Goal: Task Accomplishment & Management: Use online tool/utility

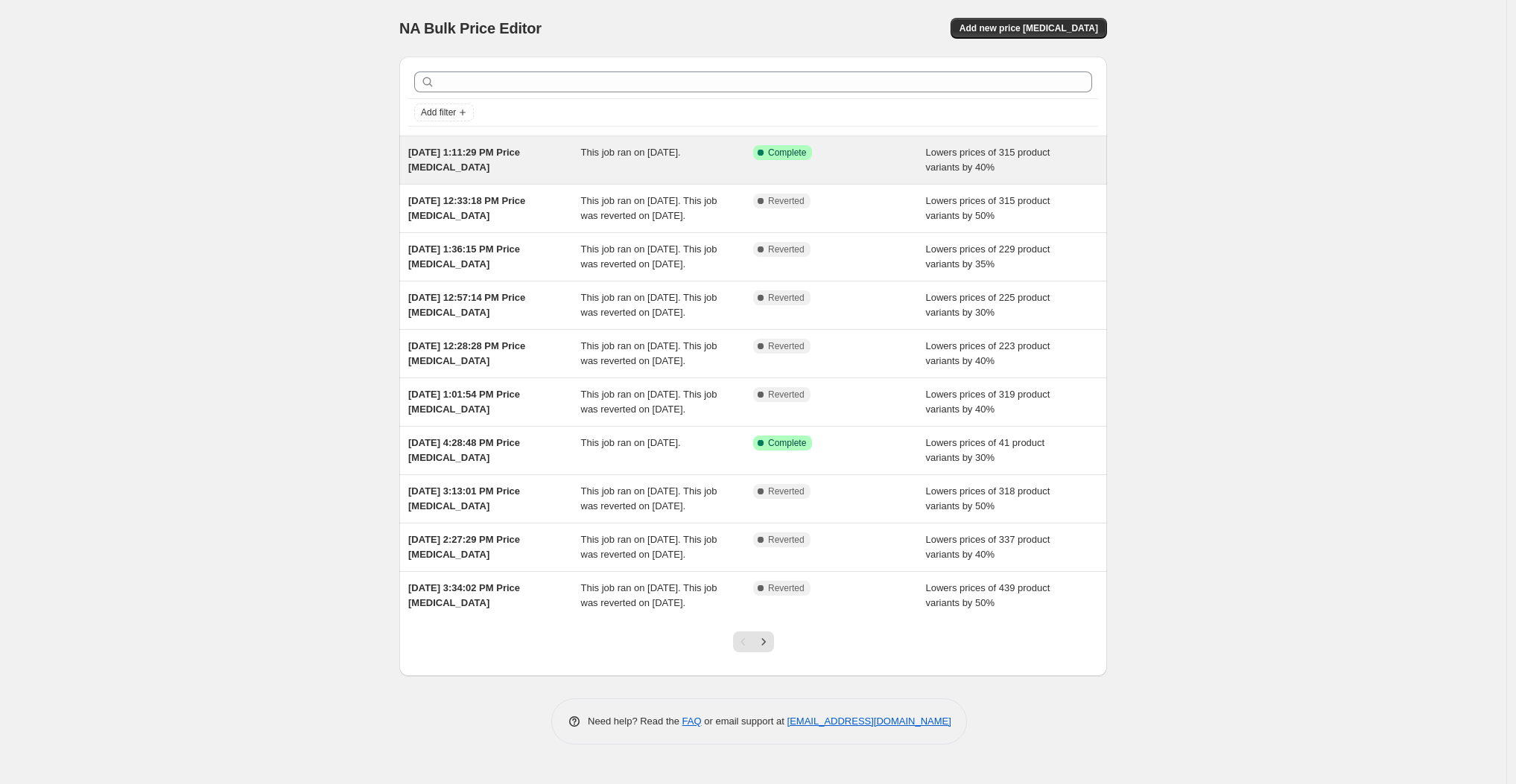
click at [576, 166] on div "[DATE] 1:11:29 PM Price [MEDICAL_DATA]" at bounding box center [494, 160] width 173 height 29
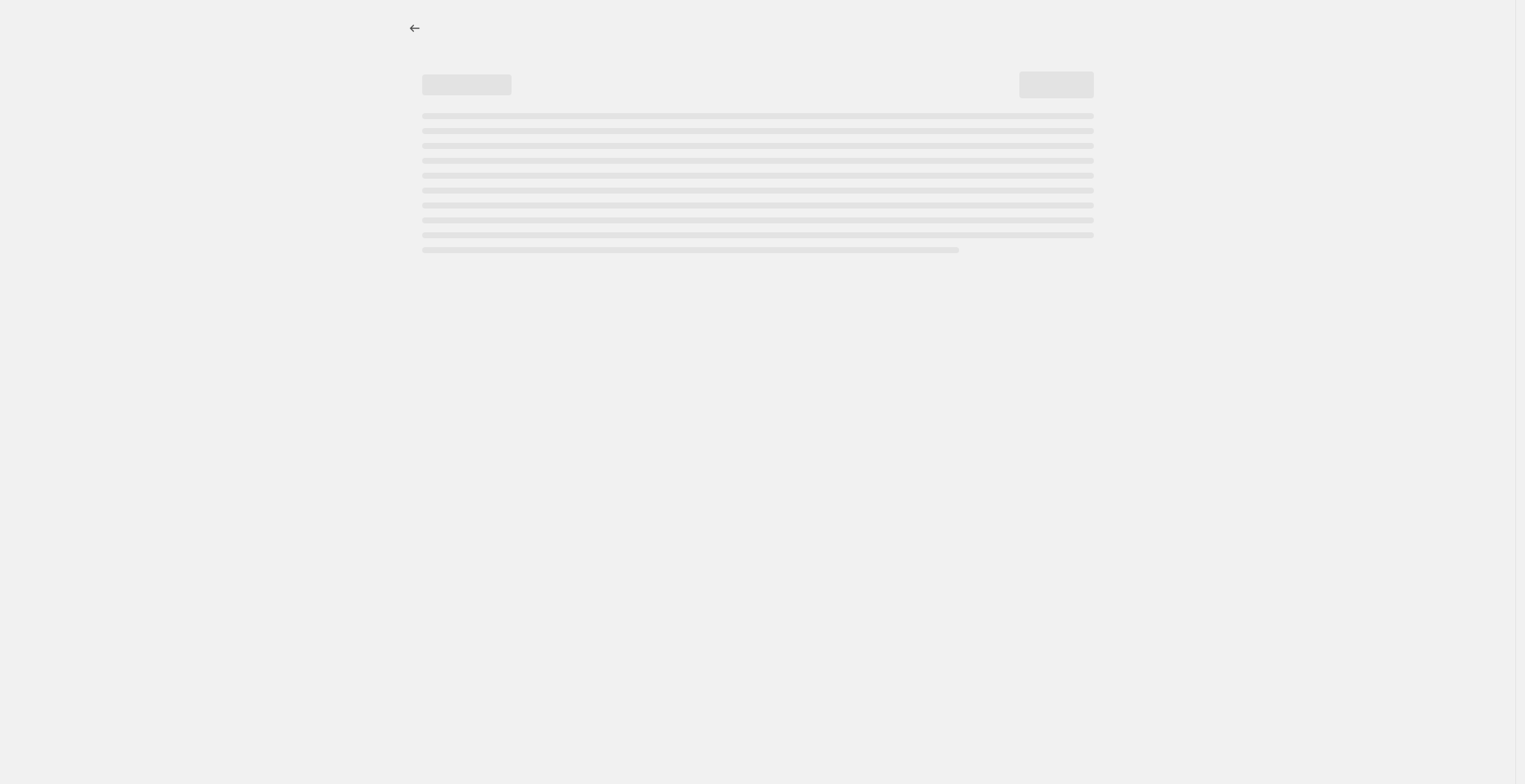
select select "percentage"
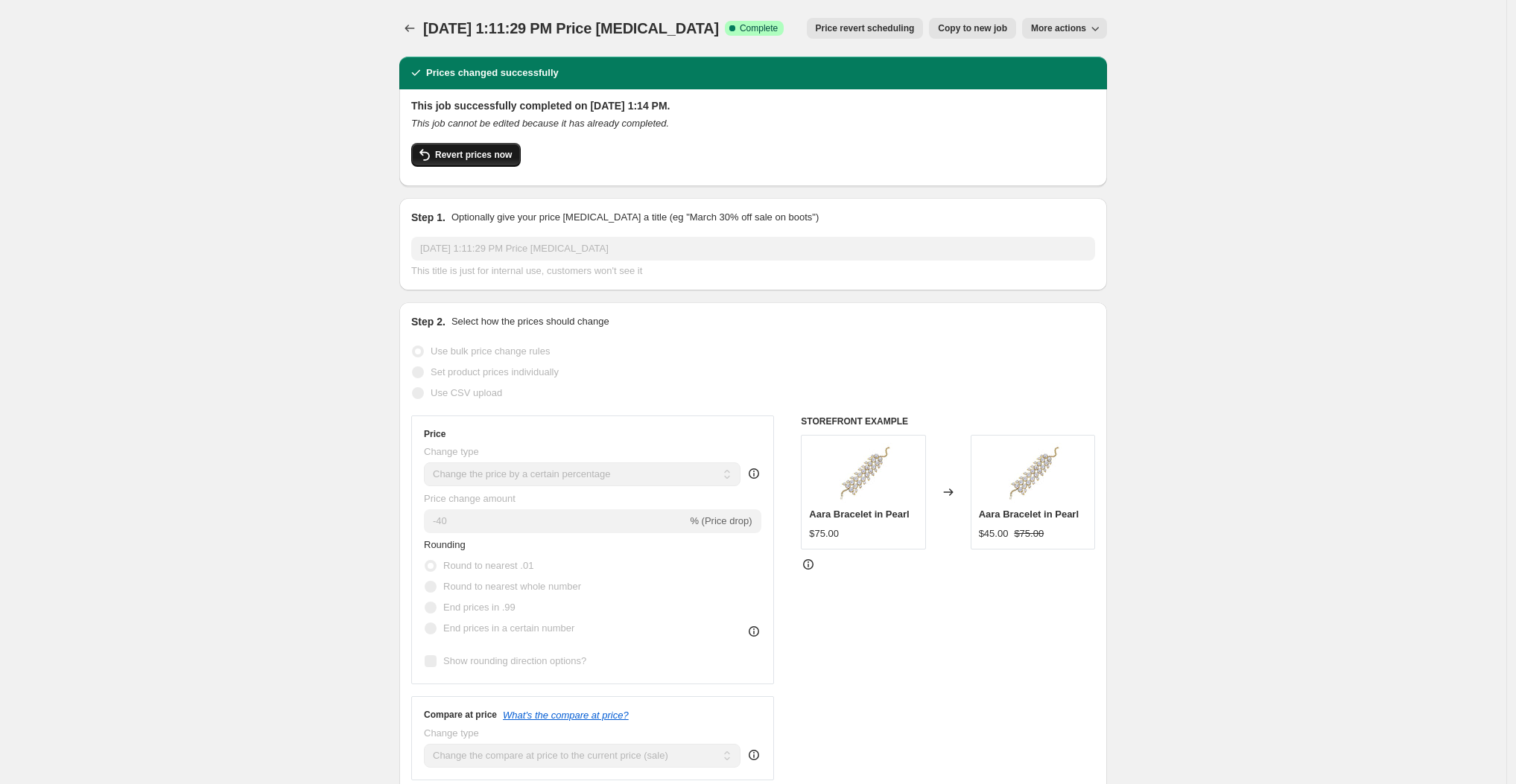
click at [475, 159] on span "Revert prices now" at bounding box center [473, 155] width 76 height 12
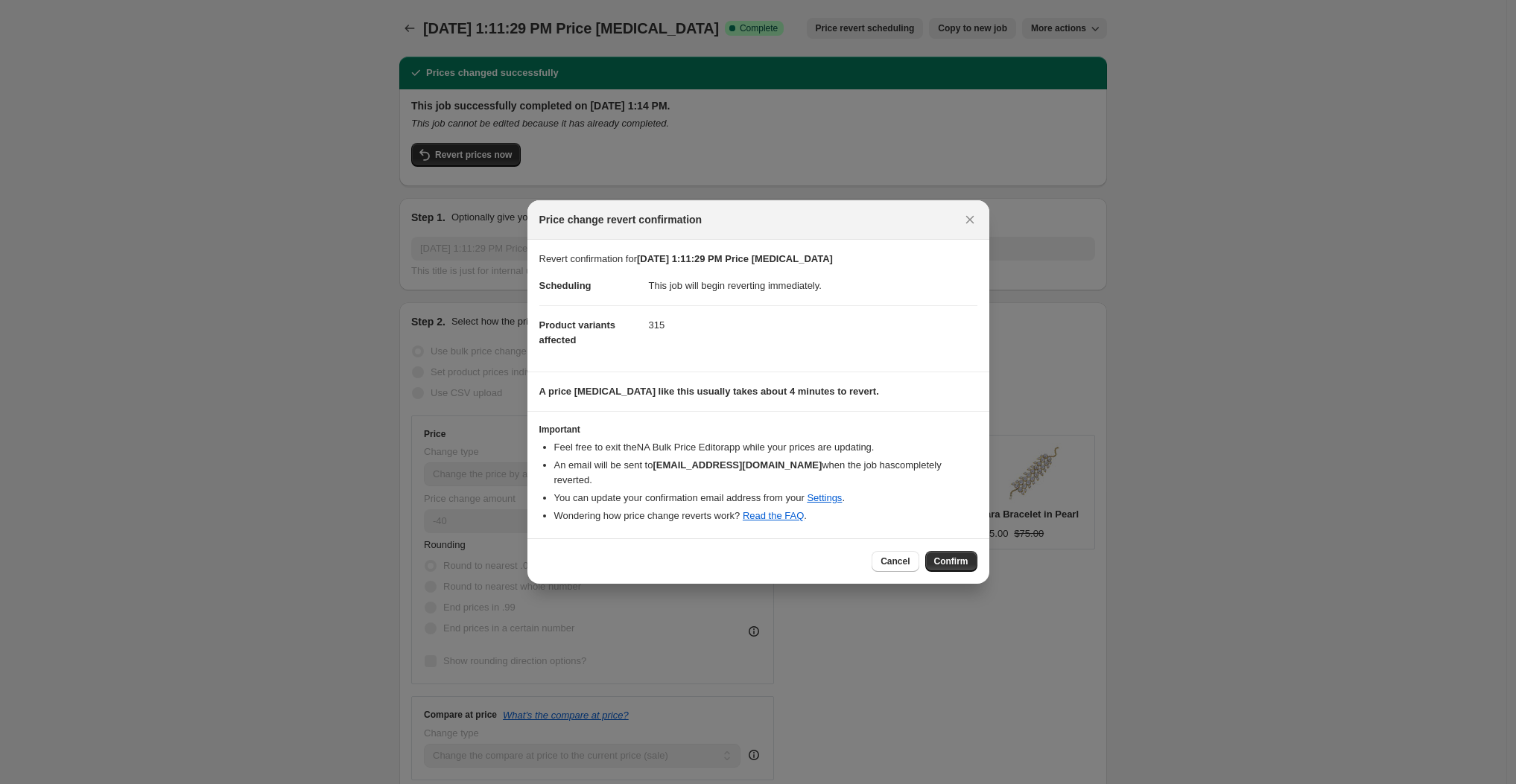
click at [946, 558] on span "Confirm" at bounding box center [951, 561] width 34 height 12
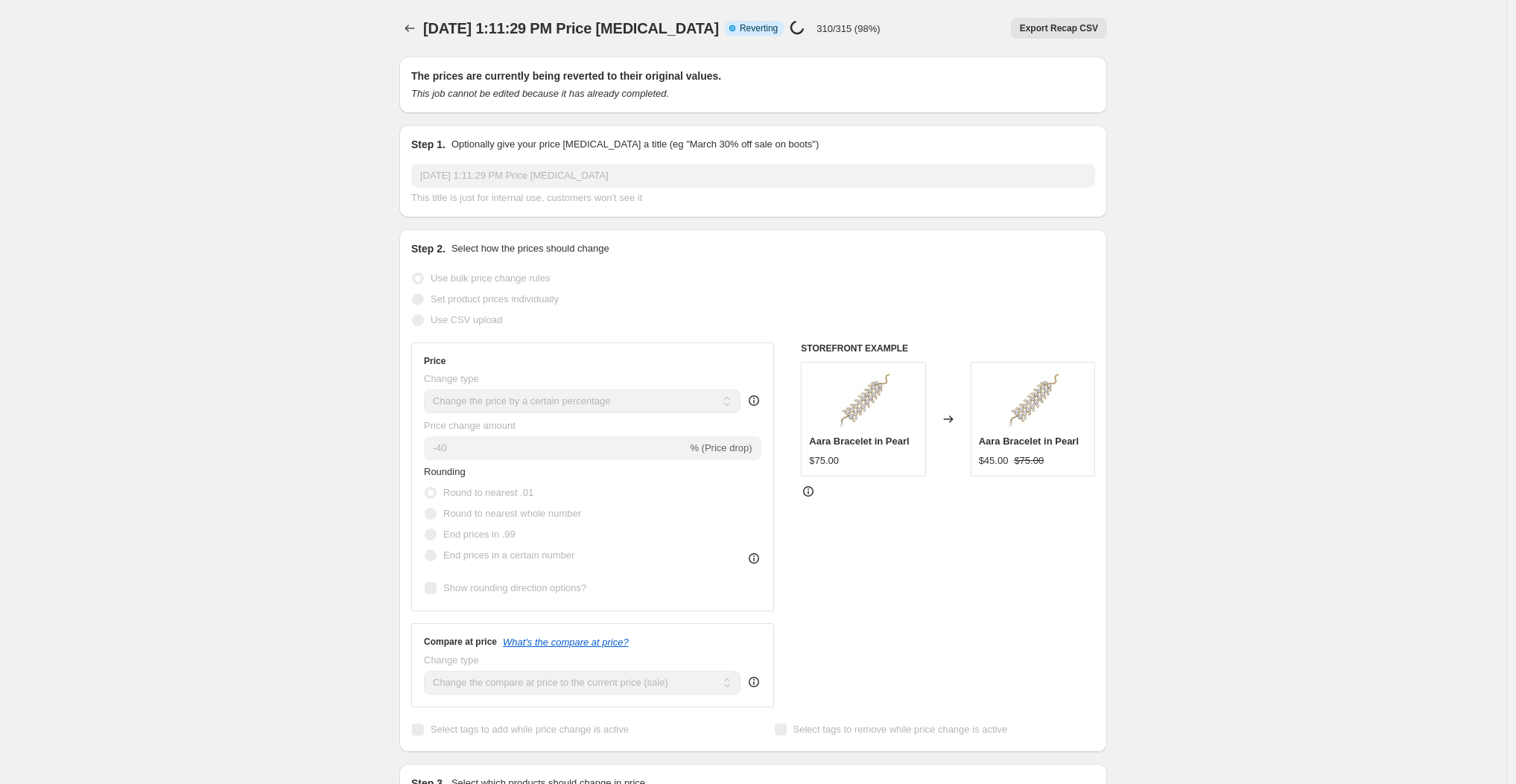
select select "percentage"
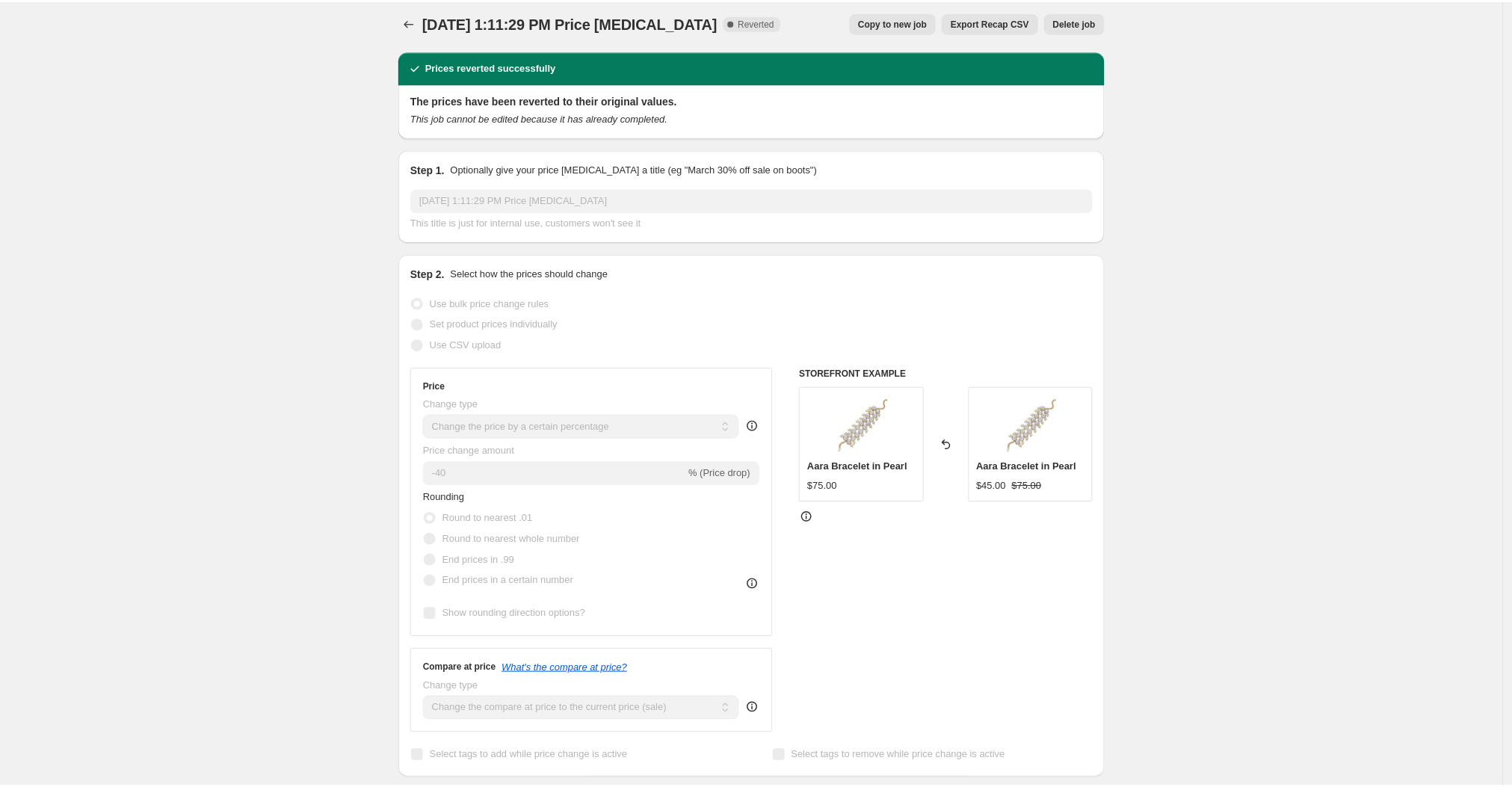
scroll to position [26, 0]
